Goal: Task Accomplishment & Management: Use online tool/utility

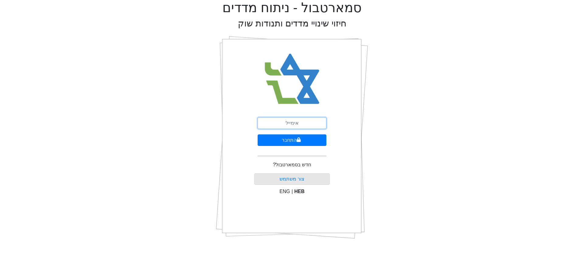
click at [293, 127] on input "email" at bounding box center [292, 123] width 69 height 12
type input "[EMAIL_ADDRESS][DOMAIN_NAME]"
click at [301, 140] on button "התחבר" at bounding box center [292, 140] width 69 height 12
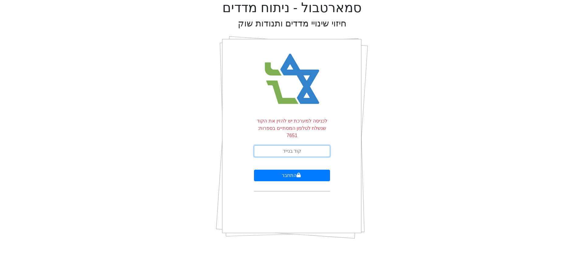
click at [298, 145] on input "text" at bounding box center [292, 151] width 76 height 12
type input "345003"
click at [254, 170] on button "התחבר" at bounding box center [292, 176] width 76 height 12
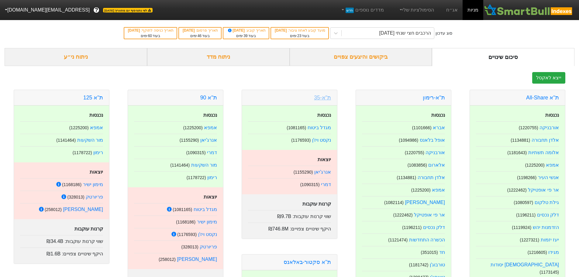
click at [322, 100] on link "ת"א-35" at bounding box center [322, 98] width 17 height 6
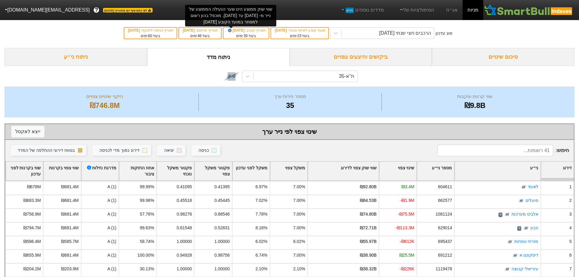
click at [230, 30] on icon at bounding box center [230, 31] width 4 height 4
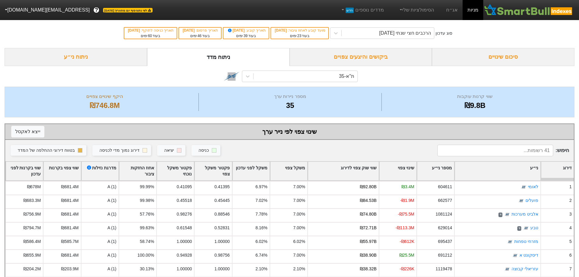
click at [145, 77] on div "ת"א-35" at bounding box center [290, 76] width 570 height 21
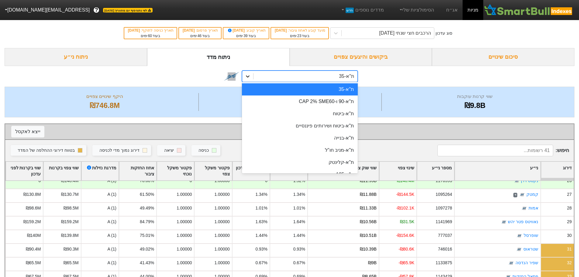
click at [250, 77] on icon at bounding box center [248, 76] width 6 height 6
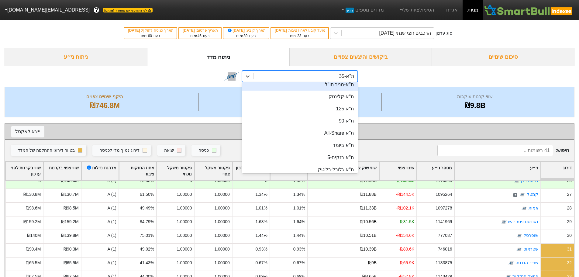
scroll to position [66, 0]
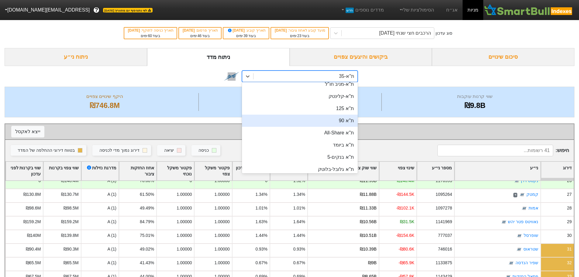
click at [334, 119] on div "ת''א 90" at bounding box center [300, 121] width 116 height 12
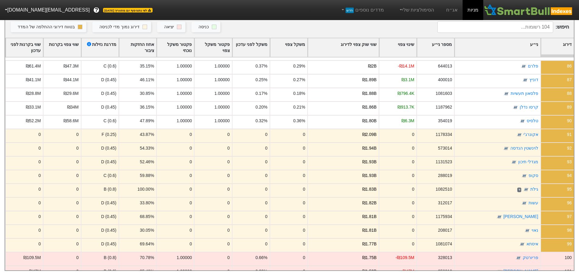
scroll to position [1210, 0]
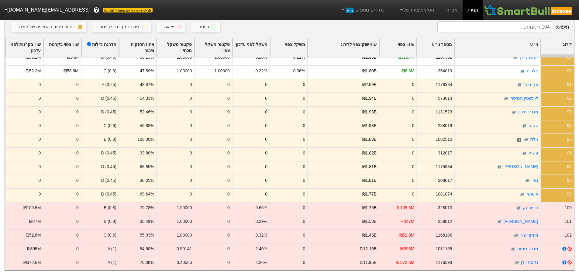
click at [189, 179] on div "0" at bounding box center [175, 182] width 38 height 14
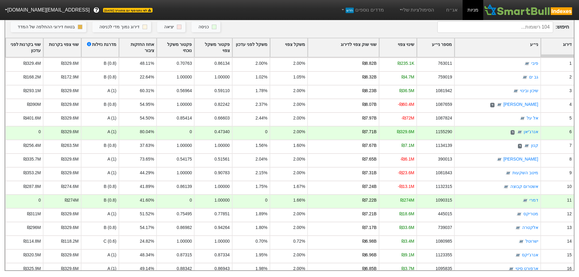
scroll to position [0, 0]
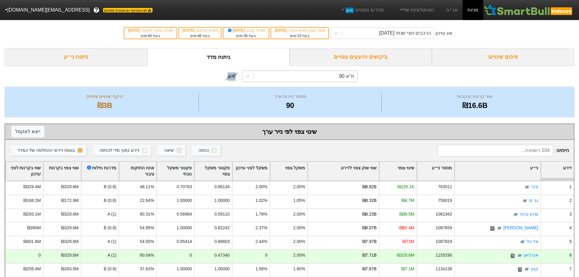
click at [330, 77] on div "ת''א 90" at bounding box center [306, 76] width 104 height 11
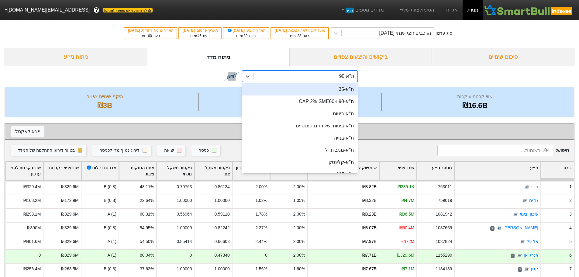
click at [340, 88] on div "ת"א-35" at bounding box center [300, 89] width 116 height 12
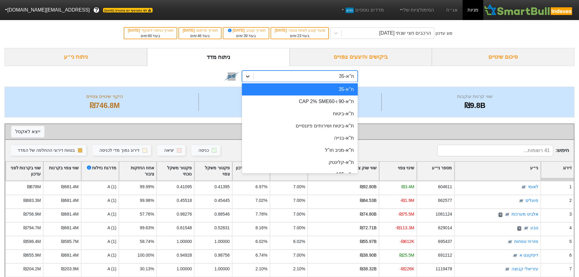
click at [245, 78] on icon at bounding box center [248, 76] width 6 height 6
click at [410, 76] on div "option ת"א-35, selected. option ת"א-35 focused, 1 of 29. 29 results available. …" at bounding box center [290, 76] width 570 height 21
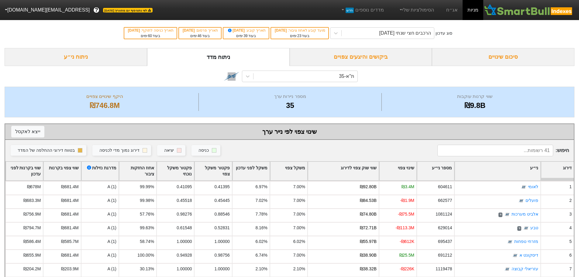
click at [362, 58] on div "ביקושים והיצעים צפויים" at bounding box center [361, 57] width 143 height 18
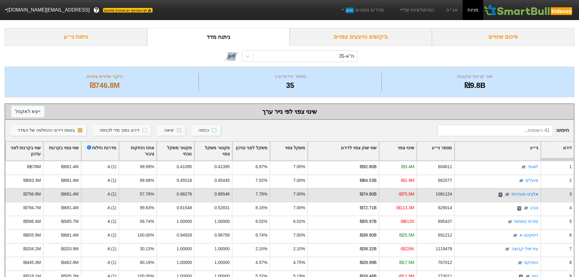
scroll to position [15, 0]
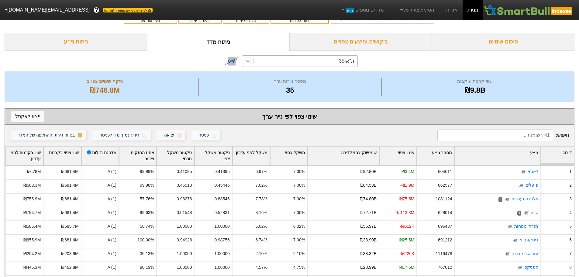
click at [245, 62] on icon at bounding box center [248, 61] width 6 height 6
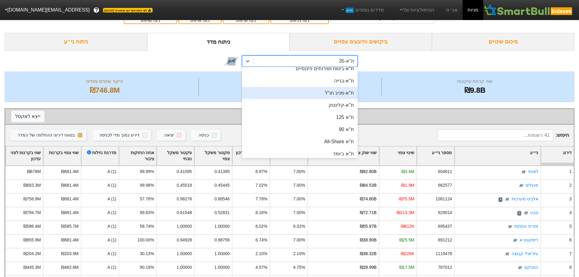
scroll to position [45, 0]
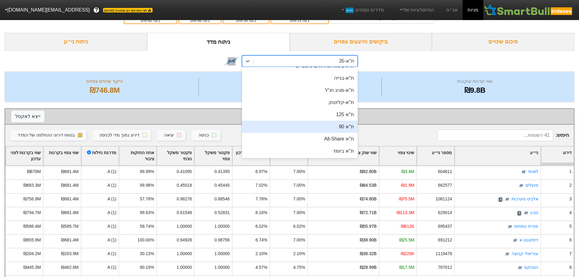
click at [331, 125] on div "ת''א 90" at bounding box center [300, 127] width 116 height 12
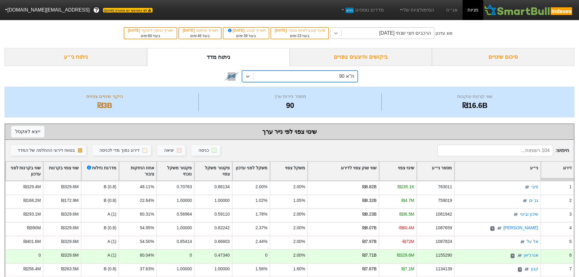
click at [339, 35] on icon at bounding box center [336, 33] width 6 height 6
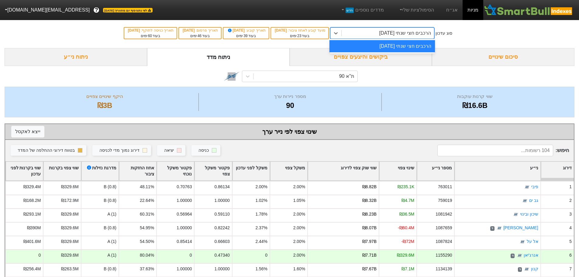
click at [471, 10] on link "מניות" at bounding box center [473, 10] width 21 height 20
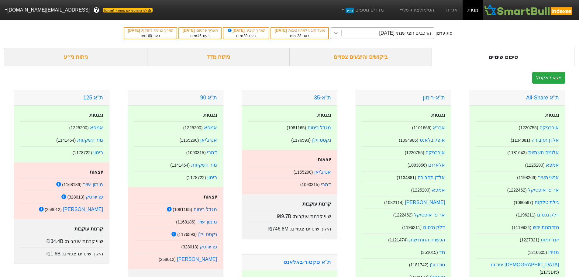
click at [339, 34] on icon at bounding box center [336, 33] width 6 height 6
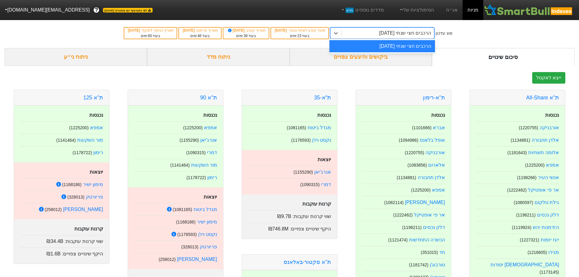
click at [358, 73] on div "ייצא לאקסל" at bounding box center [290, 78] width 570 height 12
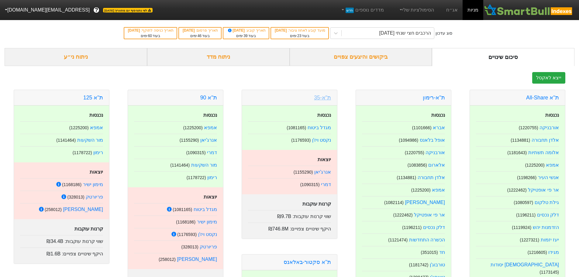
click at [329, 97] on link "ת"א-35" at bounding box center [322, 98] width 17 height 6
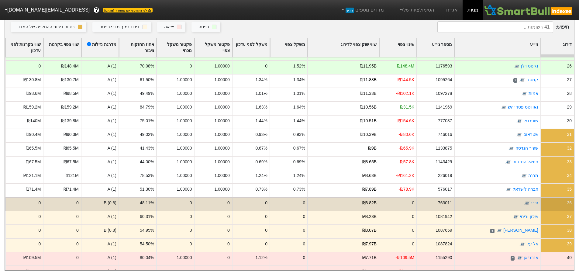
scroll to position [348, 0]
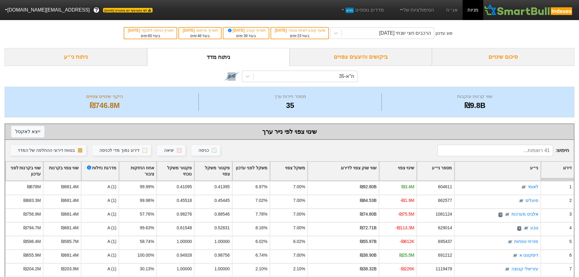
click at [195, 68] on div "ת"א-35" at bounding box center [290, 76] width 570 height 21
click at [284, 75] on div "ת"א-35" at bounding box center [306, 76] width 104 height 11
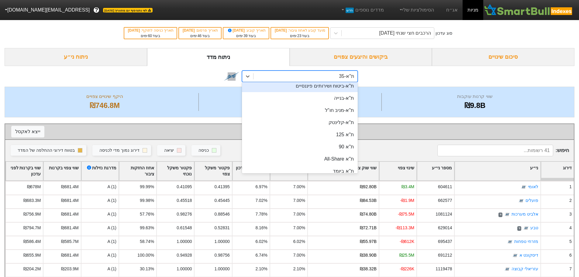
scroll to position [49, 0]
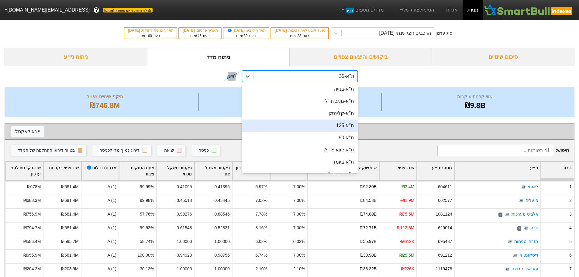
click at [311, 124] on div "ת''א 125" at bounding box center [300, 126] width 116 height 12
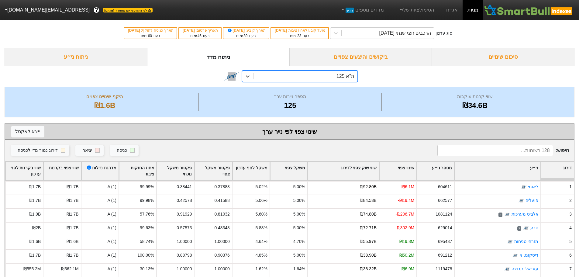
click at [288, 75] on div "ת''א 125" at bounding box center [306, 76] width 104 height 11
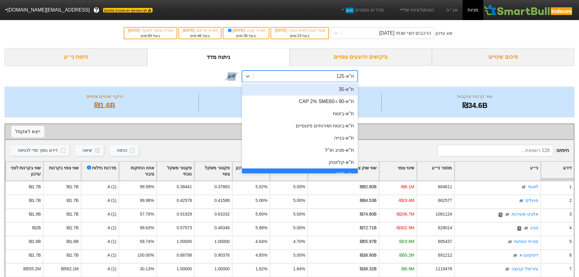
click at [331, 93] on div "ת"א-35" at bounding box center [300, 89] width 116 height 12
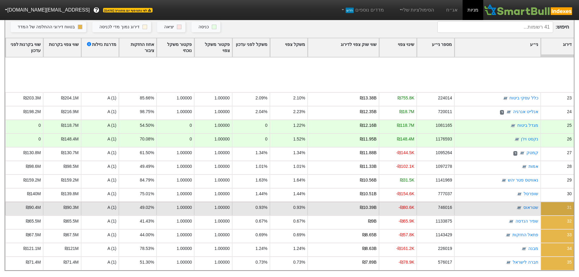
scroll to position [348, 0]
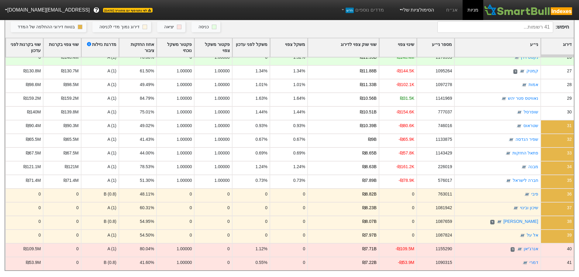
click at [433, 11] on link "הסימולציות שלי" at bounding box center [416, 10] width 41 height 12
click at [418, 23] on link "סימולציה חדשה" at bounding box center [416, 28] width 48 height 10
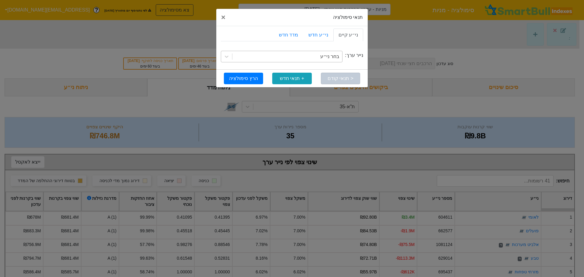
click at [329, 58] on div "בחר ני״ע" at bounding box center [329, 56] width 19 height 7
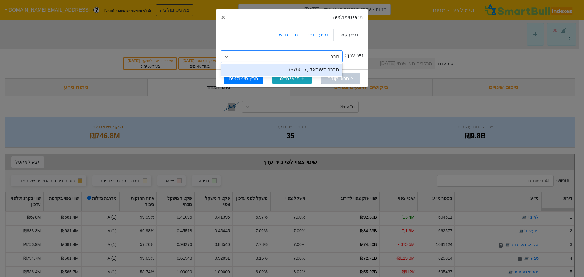
type input "חברה"
click at [319, 66] on div "חברה לישראל (576017)" at bounding box center [282, 70] width 122 height 12
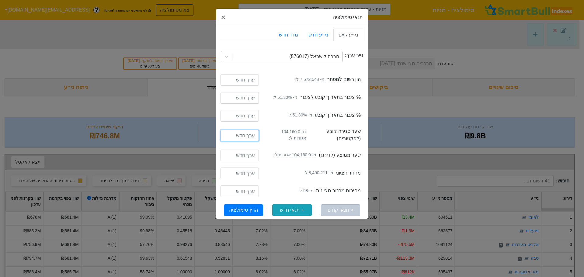
click at [245, 139] on input "number" at bounding box center [240, 136] width 38 height 12
type input "100000"
click at [244, 156] on input "number" at bounding box center [240, 156] width 38 height 12
type input "100000"
click at [252, 212] on button "הרץ סימולציה" at bounding box center [243, 210] width 39 height 12
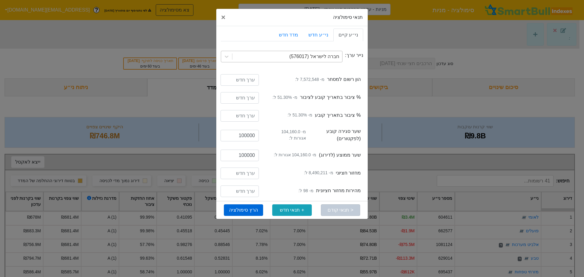
type input "מניות - עדכון הרכבים חצי שנתי - 06/11/25 (חברה לישראל)"
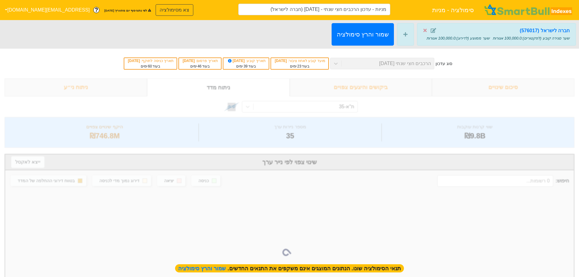
type input "מניות - עדכון הרכבים חצי שנתי - 06/11/25 (חברה לישראל)"
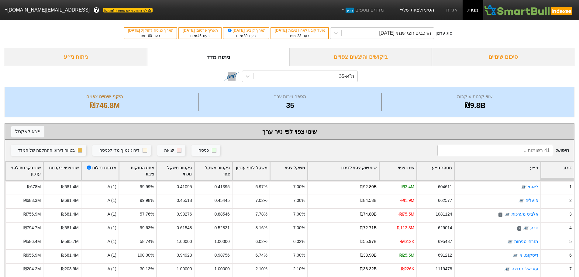
click at [418, 5] on link "הסימולציות שלי" at bounding box center [416, 10] width 41 height 12
click at [429, 40] on link "מניות - עדכון הרכבים חצי שנתי - 06/11/25 (חברה לישראל)" at bounding box center [457, 43] width 130 height 10
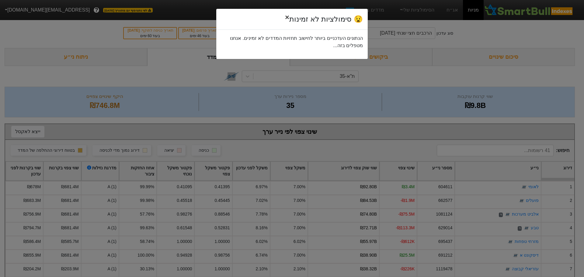
click at [289, 16] on span "×" at bounding box center [287, 17] width 4 height 8
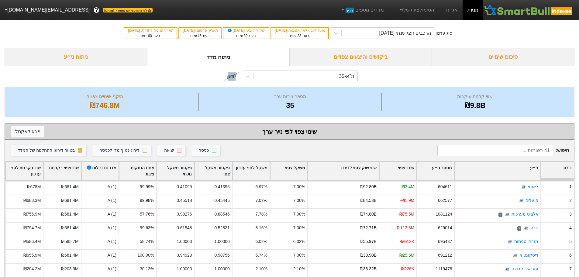
click at [321, 78] on div "ת"א-35" at bounding box center [306, 76] width 104 height 11
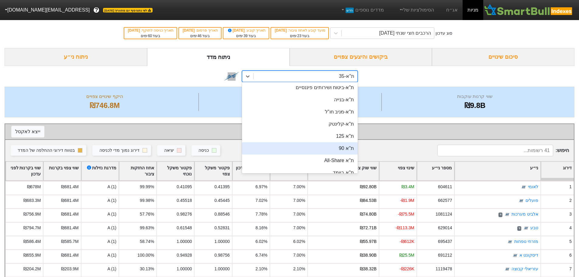
scroll to position [39, 0]
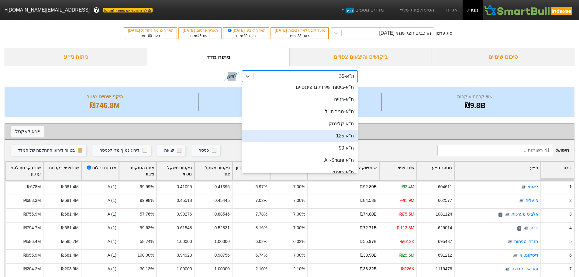
click at [336, 137] on div "ת''א 125" at bounding box center [300, 136] width 116 height 12
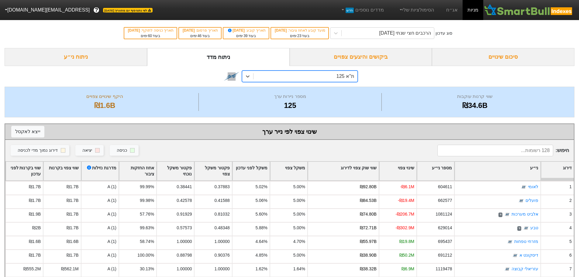
click at [328, 77] on div "ת''א 125" at bounding box center [306, 76] width 104 height 11
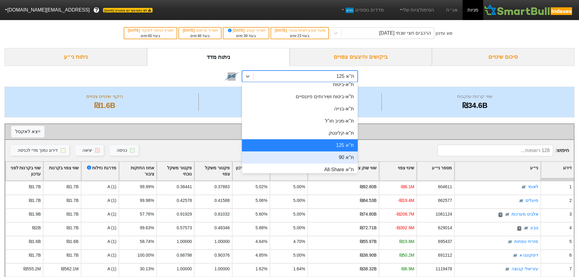
scroll to position [30, 0]
click at [338, 157] on div "ת''א 90" at bounding box center [300, 157] width 116 height 12
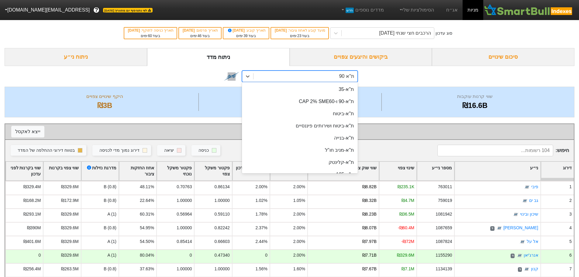
click at [303, 81] on div "ת''א 90" at bounding box center [306, 76] width 104 height 11
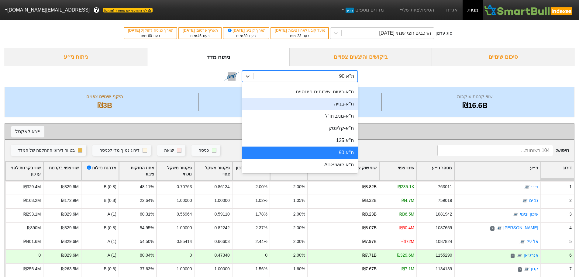
scroll to position [36, 0]
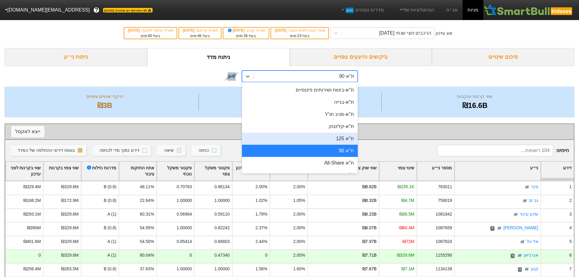
click at [324, 144] on div "ת''א 125" at bounding box center [300, 139] width 116 height 12
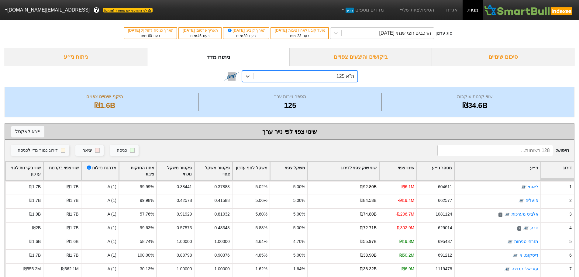
click at [325, 80] on div "ת''א 125" at bounding box center [306, 76] width 104 height 11
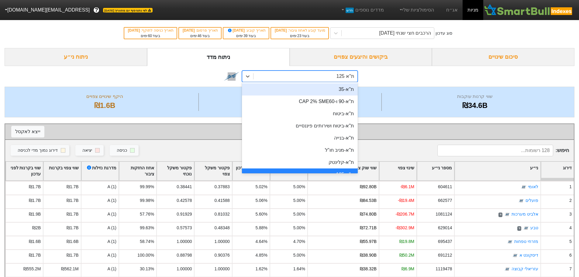
click at [331, 93] on div "ת"א-35" at bounding box center [300, 89] width 116 height 12
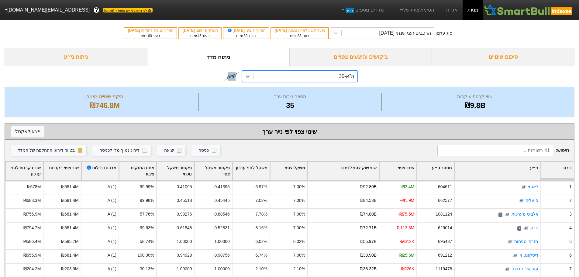
click at [281, 72] on div "ת"א-35" at bounding box center [306, 76] width 104 height 11
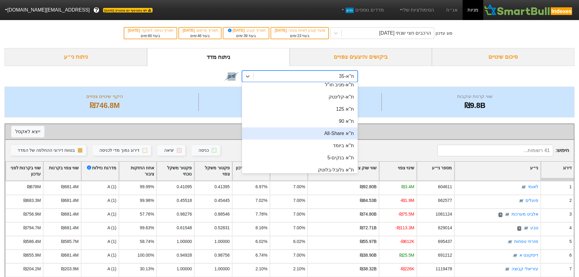
scroll to position [65, 0]
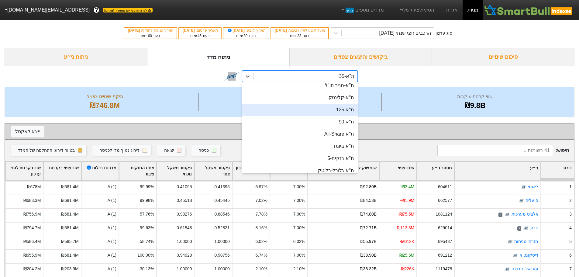
click at [329, 106] on div "ת''א 125" at bounding box center [300, 110] width 116 height 12
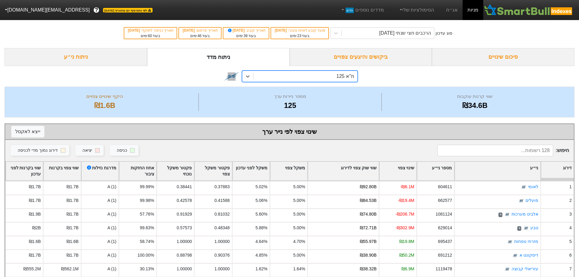
click at [336, 78] on div "ת''א 125" at bounding box center [306, 76] width 104 height 11
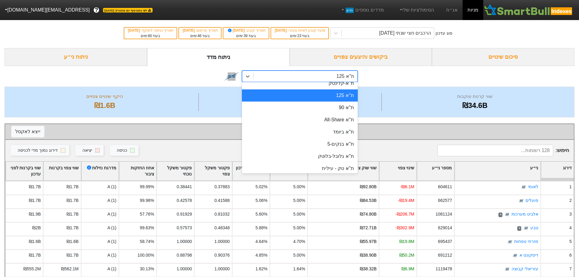
scroll to position [79, 0]
click at [337, 108] on div "ת''א 90" at bounding box center [300, 107] width 116 height 12
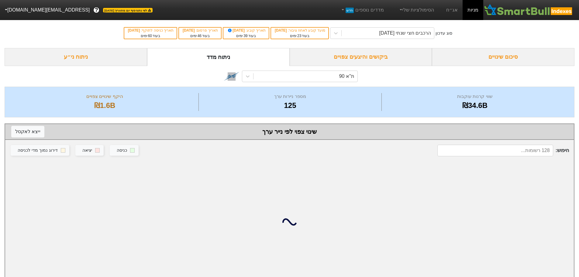
click at [337, 108] on div "125" at bounding box center [290, 105] width 180 height 11
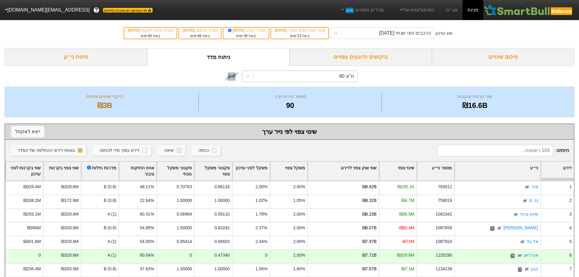
click at [284, 76] on div "ת''א 90" at bounding box center [306, 76] width 104 height 11
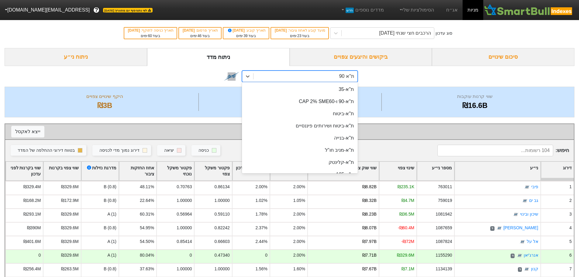
scroll to position [23, 0]
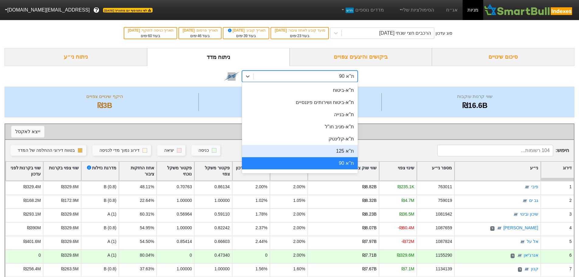
click at [321, 147] on div "ת''א 125" at bounding box center [300, 151] width 116 height 12
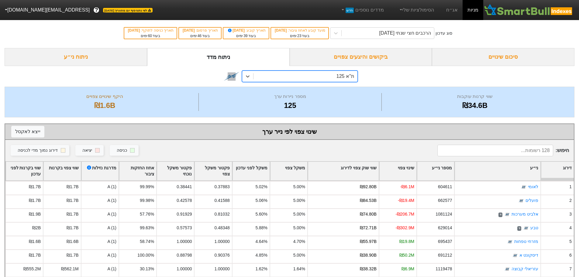
click at [311, 79] on div "ת''א 125" at bounding box center [306, 76] width 104 height 11
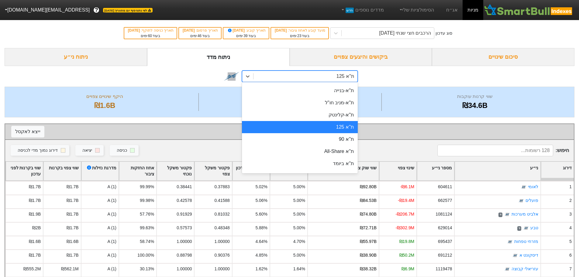
scroll to position [50, 0]
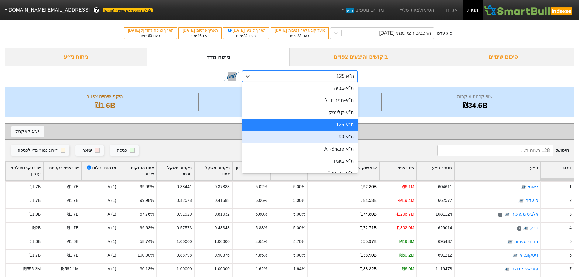
click at [322, 140] on div "ת''א 90" at bounding box center [300, 137] width 116 height 12
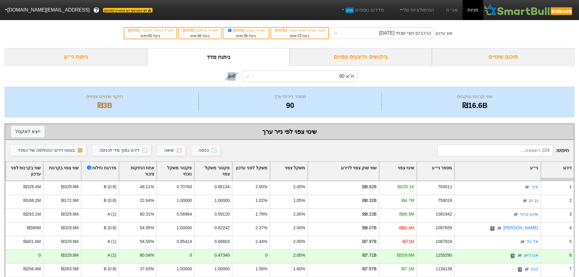
click at [326, 59] on div "ביקושים והיצעים צפויים" at bounding box center [361, 57] width 143 height 18
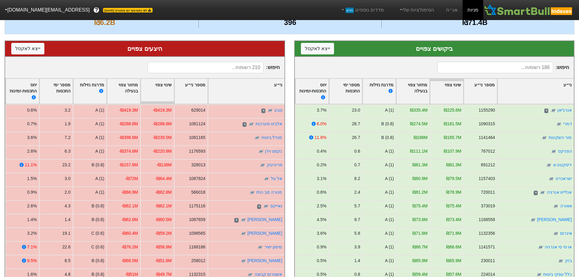
scroll to position [59, 0]
